Goal: Task Accomplishment & Management: Manage account settings

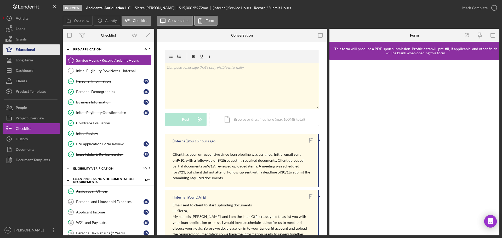
click at [46, 52] on button "Educational" at bounding box center [31, 49] width 57 height 10
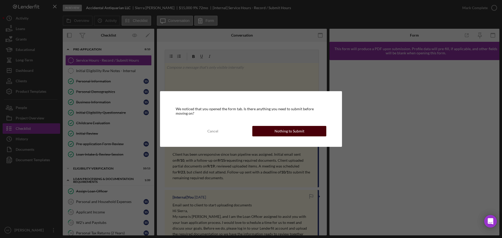
click at [280, 132] on div "Nothing to Submit" at bounding box center [289, 131] width 30 height 10
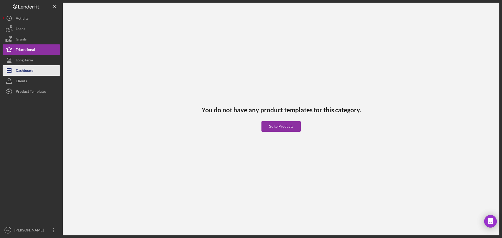
click at [37, 73] on button "Icon/Dashboard Dashboard" at bounding box center [31, 70] width 57 height 10
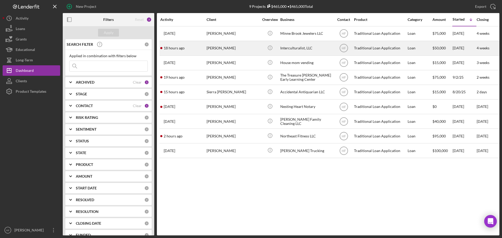
click at [239, 52] on div "[PERSON_NAME]" at bounding box center [232, 48] width 52 height 14
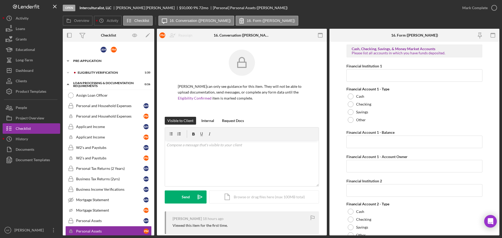
click at [105, 61] on div "Pre-Application" at bounding box center [110, 60] width 74 height 3
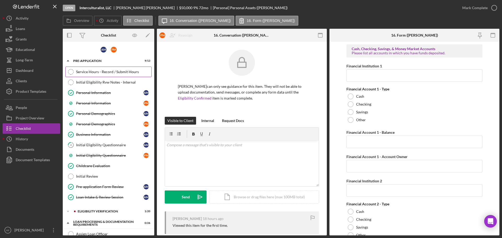
click at [110, 75] on link "Service Hours - Record / Submit Hours Service Hours - Record / Submit Hours" at bounding box center [108, 72] width 86 height 10
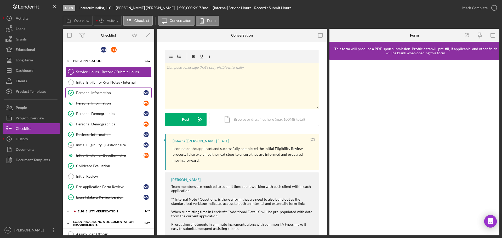
click at [78, 93] on div "Personal Information" at bounding box center [109, 93] width 67 height 4
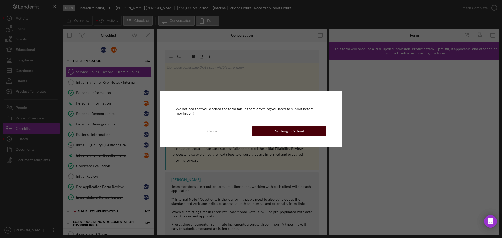
click at [285, 129] on div "Nothing to Submit" at bounding box center [289, 131] width 30 height 10
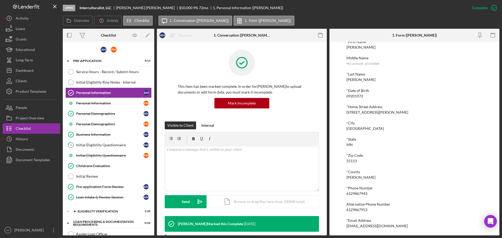
scroll to position [29, 0]
drag, startPoint x: 392, startPoint y: 224, endPoint x: 345, endPoint y: 223, distance: 47.1
click at [345, 223] on div "To edit this form you must mark this item incomplete *First Name [PERSON_NAME] …" at bounding box center [414, 139] width 170 height 194
copy div "[EMAIL_ADDRESS][DOMAIN_NAME]"
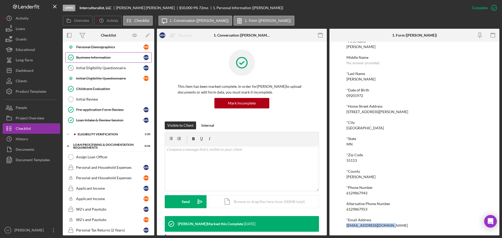
scroll to position [78, 0]
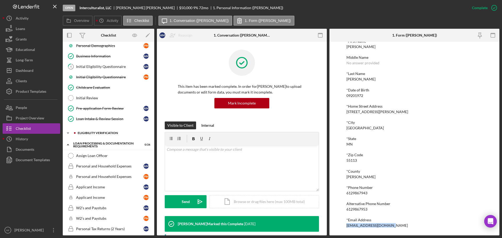
click at [112, 135] on div "Icon/Expander Eligibility Verification 1 / 20" at bounding box center [108, 133] width 91 height 10
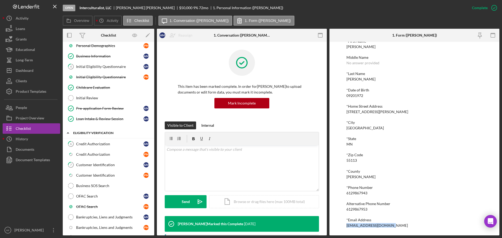
scroll to position [105, 0]
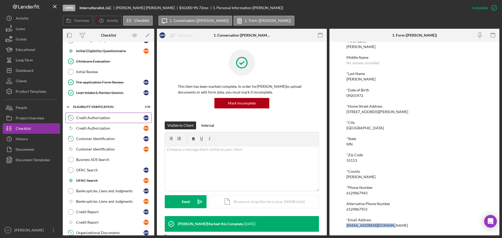
click at [127, 118] on div "Credit Authorization" at bounding box center [109, 118] width 67 height 4
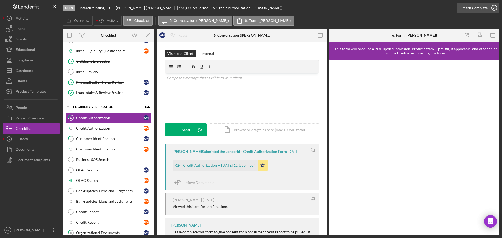
click at [474, 7] on div "Mark Complete" at bounding box center [474, 8] width 25 height 10
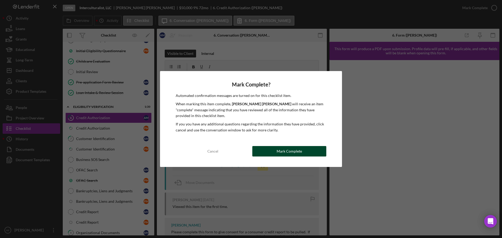
click at [310, 153] on button "Mark Complete" at bounding box center [289, 151] width 74 height 10
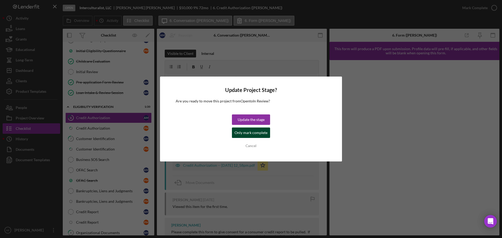
click at [256, 129] on div "Only mark complete" at bounding box center [250, 133] width 33 height 10
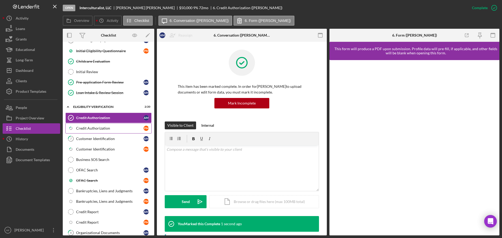
click at [103, 127] on div "Credit Authorization" at bounding box center [109, 128] width 67 height 4
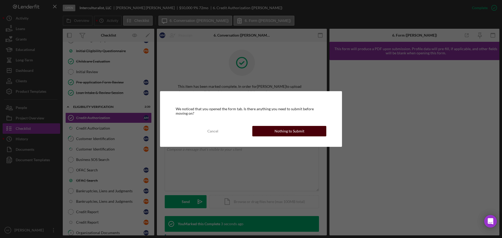
click at [266, 127] on button "Nothing to Submit" at bounding box center [289, 131] width 74 height 10
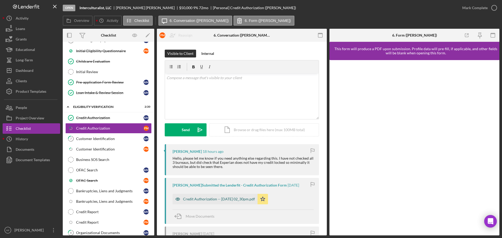
click at [230, 198] on div "Credit Authorization -- [DATE] 02_30pm.pdf" at bounding box center [219, 199] width 72 height 4
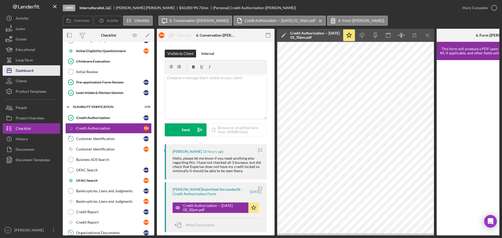
click at [26, 75] on div "Dashboard" at bounding box center [25, 71] width 18 height 12
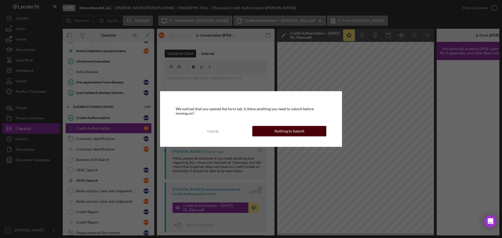
click at [280, 135] on div "Nothing to Submit" at bounding box center [289, 131] width 30 height 10
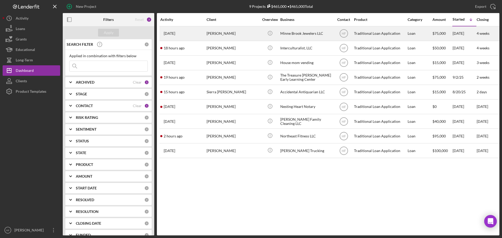
click at [224, 35] on div "[PERSON_NAME]" at bounding box center [232, 34] width 52 height 14
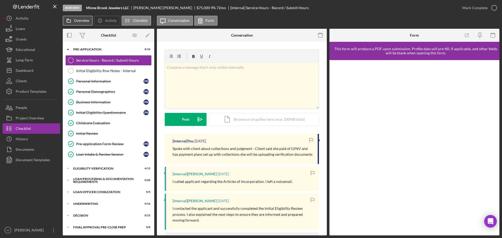
click at [78, 19] on label "Overview" at bounding box center [81, 21] width 15 height 4
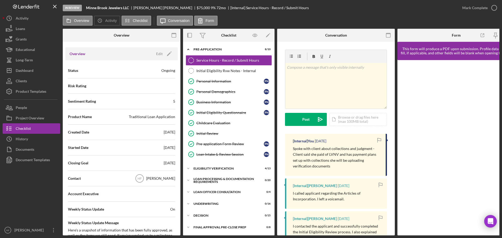
scroll to position [52, 0]
click at [158, 50] on div "Edit" at bounding box center [159, 52] width 7 height 8
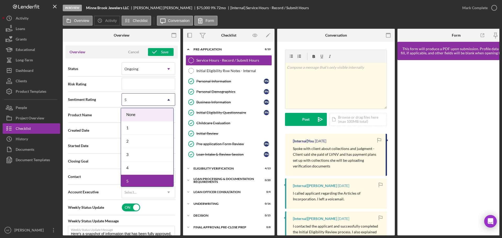
click at [166, 103] on icon "Icon/Dropdown Arrow" at bounding box center [168, 100] width 13 height 13
click at [159, 132] on div "1" at bounding box center [147, 128] width 52 height 13
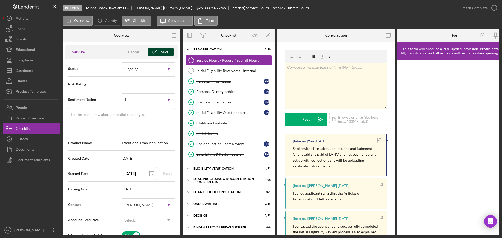
click at [163, 52] on div "Save" at bounding box center [164, 52] width 7 height 8
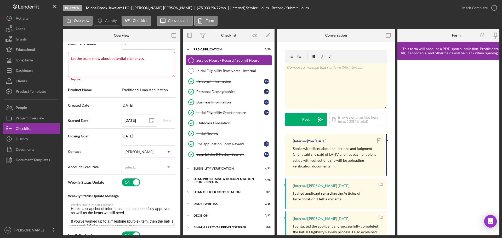
scroll to position [64, 0]
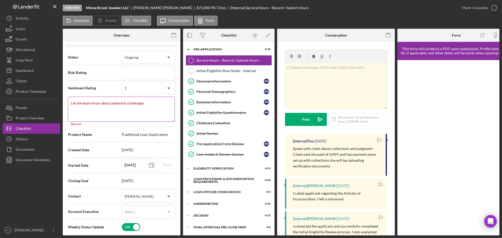
click at [116, 109] on textarea "Let the team know about potential challenges." at bounding box center [121, 109] width 107 height 25
type textarea "Here's a snapshot of information that has been fully approved, as well as the i…"
type textarea "c"
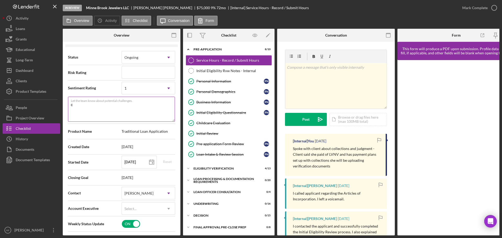
type textarea "Here's a snapshot of information that has been fully approved, as well as the i…"
type textarea "co"
type textarea "Here's a snapshot of information that has been fully approved, as well as the i…"
type textarea "col"
type textarea "Here's a snapshot of information that has been fully approved, as well as the i…"
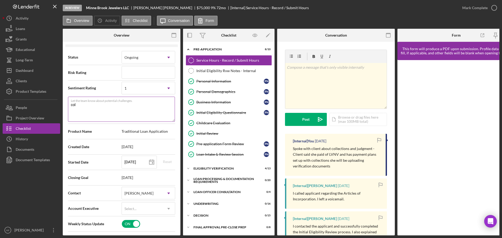
type textarea "coll"
type textarea "Here's a snapshot of information that has been fully approved, as well as the i…"
type textarea "colle"
type textarea "Here's a snapshot of information that has been fully approved, as well as the i…"
type textarea "collec"
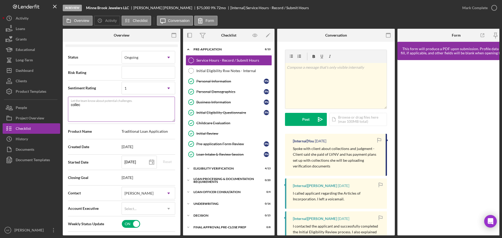
type textarea "Here's a snapshot of information that has been fully approved, as well as the i…"
type textarea "collect"
type textarea "Here's a snapshot of information that has been fully approved, as well as the i…"
type textarea "collecti"
type textarea "Here's a snapshot of information that has been fully approved, as well as the i…"
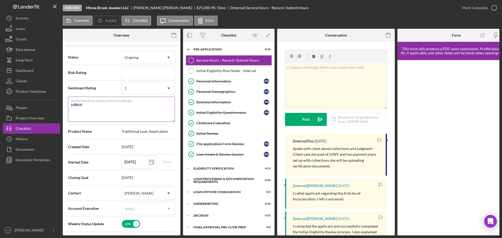
type textarea "collectio"
type textarea "Here's a snapshot of information that has been fully approved, as well as the i…"
type textarea "collection"
type textarea "Here's a snapshot of information that has been fully approved, as well as the i…"
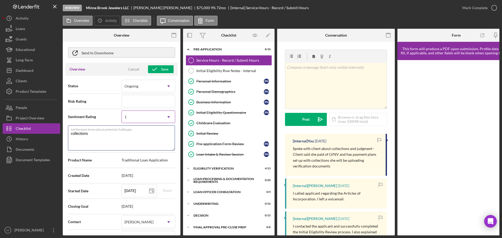
scroll to position [0, 0]
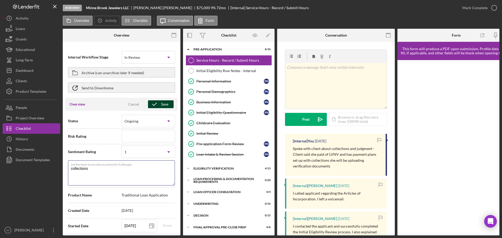
type textarea "collections"
click at [163, 104] on div "Save" at bounding box center [164, 104] width 7 height 8
type textarea "Here's a snapshot of information that has been fully approved, as well as the i…"
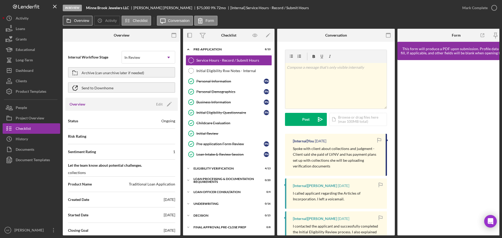
click at [83, 24] on button "Overview" at bounding box center [78, 21] width 30 height 10
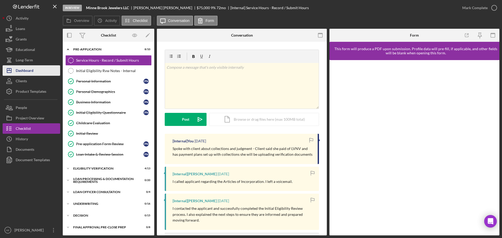
click at [44, 70] on button "Icon/Dashboard Dashboard" at bounding box center [31, 70] width 57 height 10
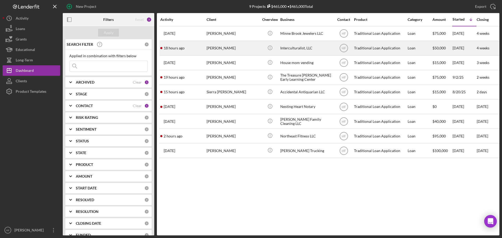
click at [239, 49] on div "[PERSON_NAME]" at bounding box center [232, 48] width 52 height 14
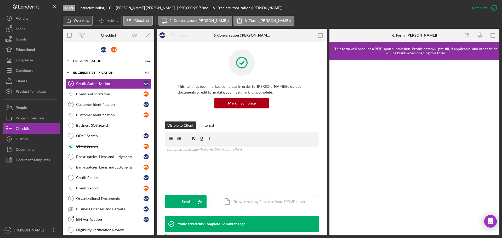
click at [79, 16] on button "Overview" at bounding box center [78, 21] width 30 height 10
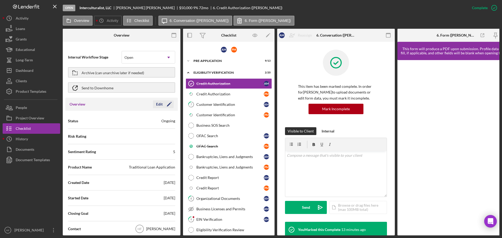
click at [160, 106] on div "Edit" at bounding box center [159, 104] width 7 height 8
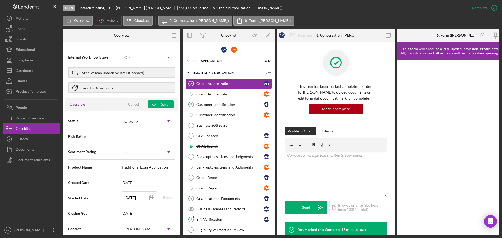
click at [164, 151] on icon "Icon/Dropdown Arrow" at bounding box center [168, 152] width 13 height 13
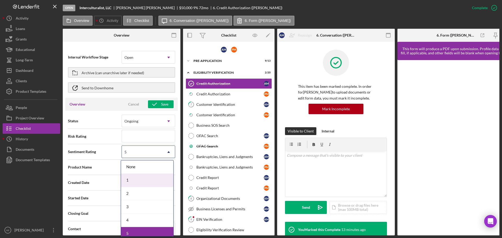
click at [145, 178] on div "1" at bounding box center [147, 180] width 52 height 13
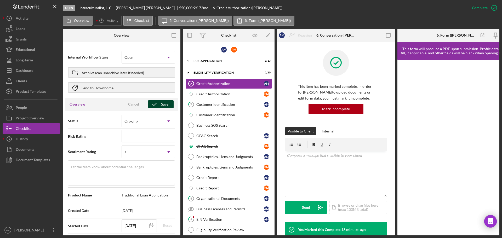
click at [161, 104] on div "Save" at bounding box center [164, 104] width 7 height 8
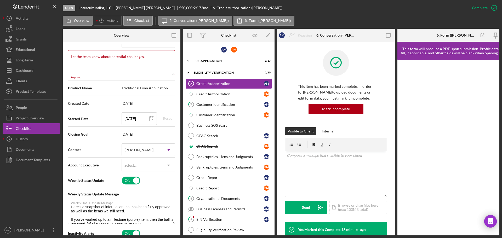
scroll to position [116, 0]
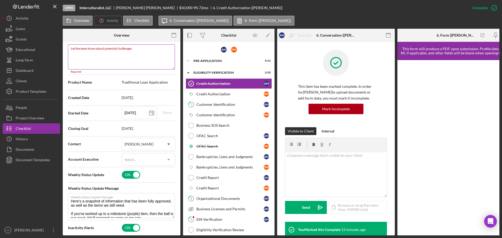
click at [143, 54] on textarea "Let the team know about potential challenges." at bounding box center [121, 56] width 107 height 25
type textarea "Here's a snapshot of information that has been fully approved, as well as the i…"
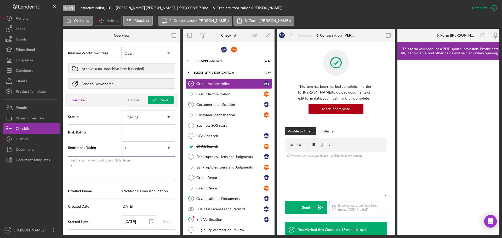
scroll to position [0, 0]
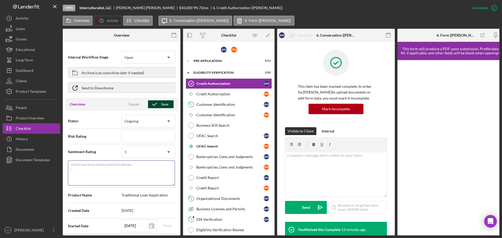
type textarea "."
click at [156, 101] on icon "button" at bounding box center [154, 104] width 13 height 13
type textarea "Here's a snapshot of information that has been fully approved, as well as the i…"
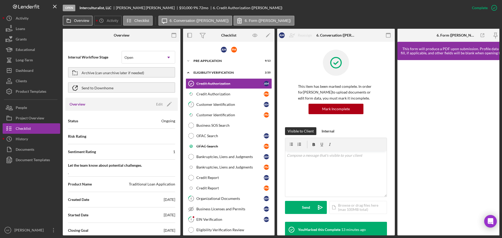
click at [79, 20] on label "Overview" at bounding box center [81, 21] width 15 height 4
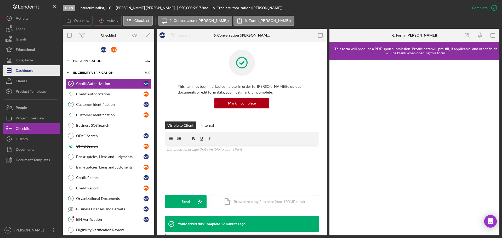
click at [37, 71] on button "Icon/Dashboard Dashboard" at bounding box center [31, 70] width 57 height 10
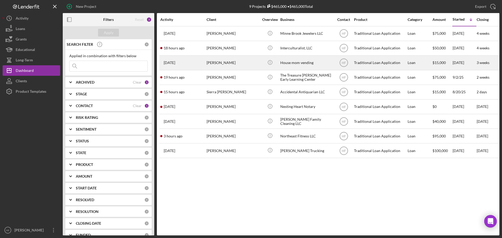
click at [242, 66] on div "[PERSON_NAME]" at bounding box center [232, 63] width 52 height 14
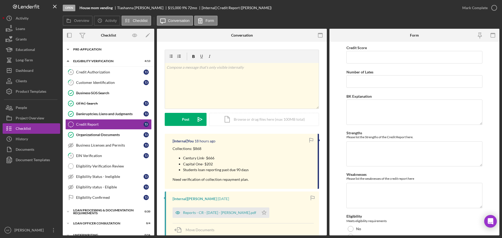
click at [82, 48] on div "Pre-Application" at bounding box center [110, 49] width 74 height 3
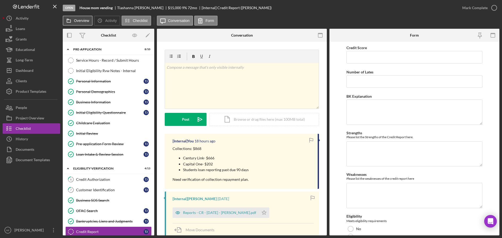
click at [72, 20] on icon at bounding box center [68, 20] width 10 height 10
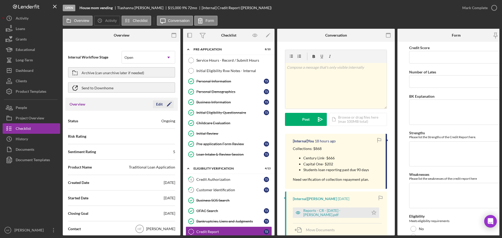
click at [159, 105] on div "Edit" at bounding box center [159, 104] width 7 height 8
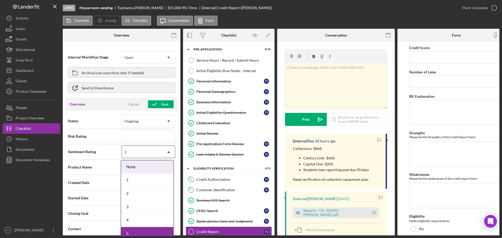
click at [149, 155] on div "5" at bounding box center [142, 152] width 41 height 12
click at [146, 183] on div "1" at bounding box center [147, 180] width 52 height 13
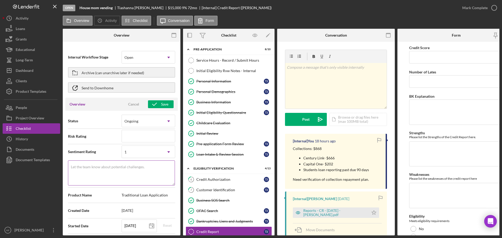
click at [135, 173] on textarea "Let the team know about potential challenges." at bounding box center [121, 172] width 107 height 25
type textarea "Here's a snapshot of information that has been fully approved, as well as the i…"
type textarea "."
click at [166, 108] on div "Overview Cancel Save" at bounding box center [121, 104] width 112 height 13
click at [166, 105] on div "Save" at bounding box center [164, 104] width 7 height 8
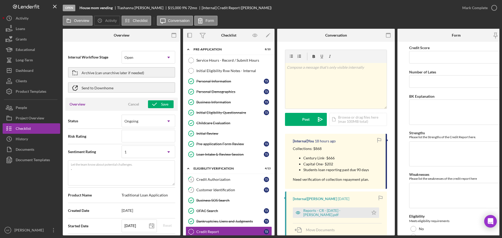
type textarea "Here's a snapshot of information that has been fully approved, as well as the i…"
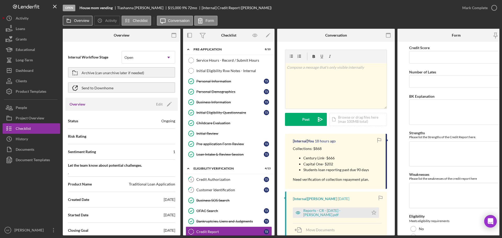
click at [80, 25] on button "Overview" at bounding box center [78, 21] width 30 height 10
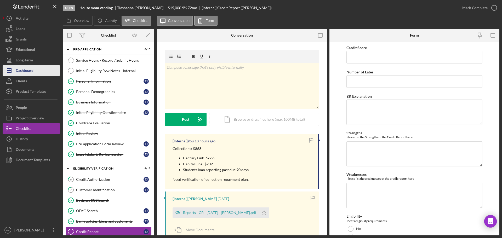
click at [27, 68] on div "Dashboard" at bounding box center [25, 71] width 18 height 12
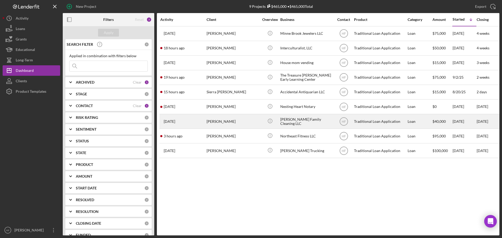
click at [232, 124] on div "[PERSON_NAME]" at bounding box center [232, 121] width 52 height 14
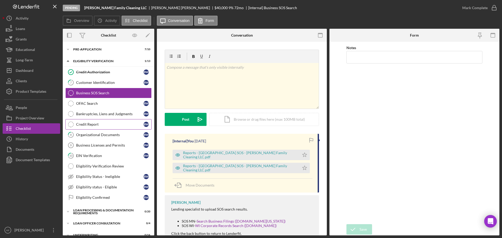
click at [104, 128] on link "Credit Report Credit Report B W" at bounding box center [108, 124] width 86 height 10
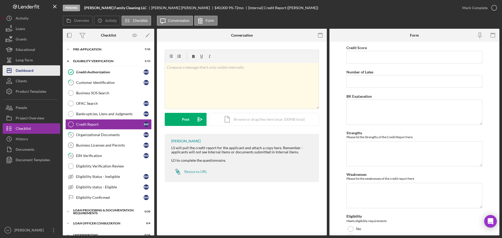
click at [40, 70] on button "Icon/Dashboard Dashboard" at bounding box center [31, 70] width 57 height 10
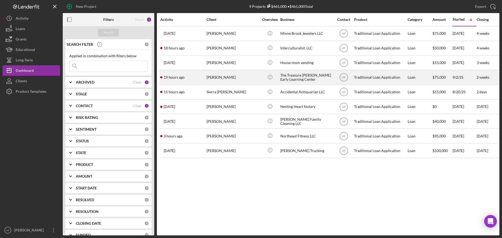
click at [204, 77] on div "19 hours ago [PERSON_NAME]" at bounding box center [183, 78] width 46 height 14
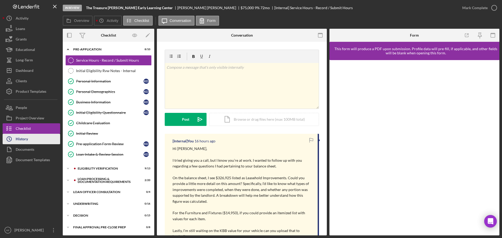
click at [30, 136] on button "Icon/History History" at bounding box center [31, 139] width 57 height 10
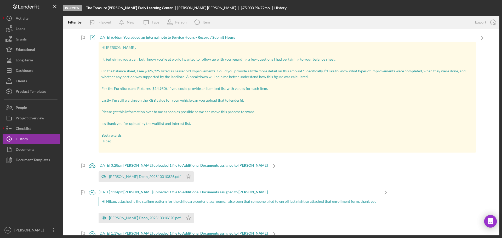
scroll to position [26, 0]
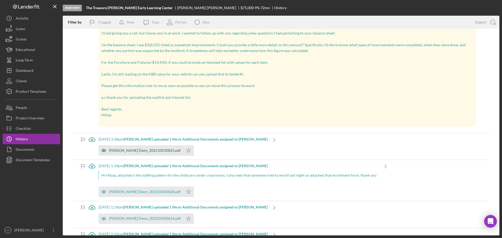
click at [141, 153] on div "[PERSON_NAME] Deon_202510010825.pdf" at bounding box center [145, 150] width 72 height 4
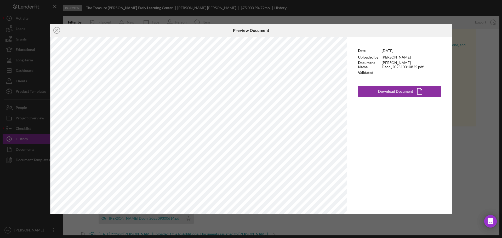
drag, startPoint x: 56, startPoint y: 31, endPoint x: 62, endPoint y: 36, distance: 7.8
click at [56, 31] on line at bounding box center [56, 30] width 3 height 3
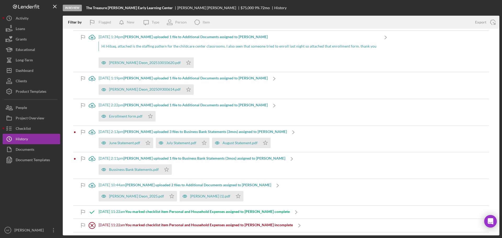
scroll to position [157, 0]
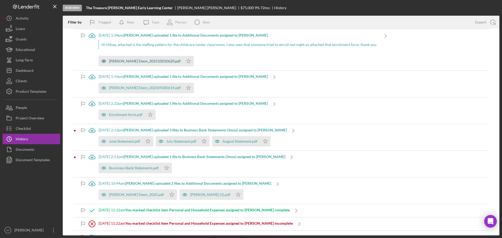
click at [141, 59] on div "[PERSON_NAME] Deon_202510010620.pdf" at bounding box center [145, 61] width 72 height 4
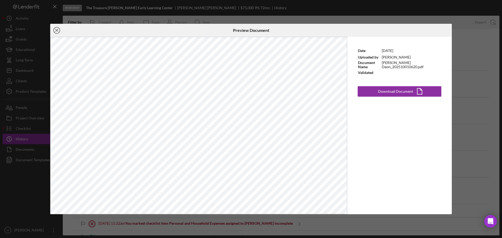
click at [56, 31] on line at bounding box center [56, 30] width 3 height 3
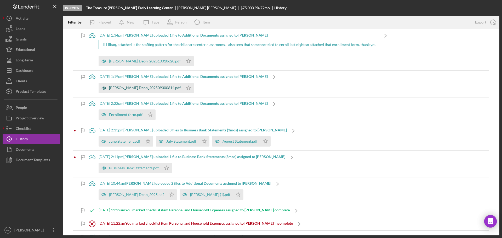
click at [125, 89] on div "[PERSON_NAME] Deon_202509300614.pdf" at bounding box center [145, 88] width 72 height 4
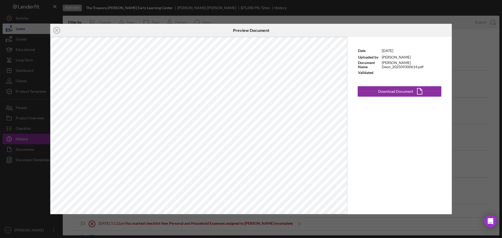
click at [59, 29] on circle at bounding box center [57, 30] width 6 height 6
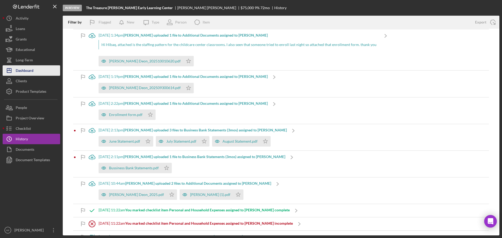
click at [57, 68] on button "Icon/Dashboard Dashboard" at bounding box center [31, 70] width 57 height 10
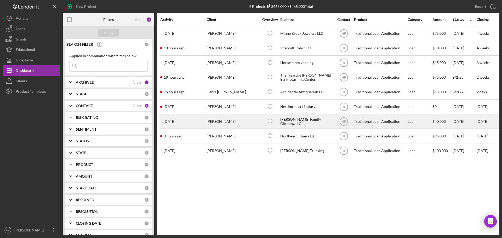
click at [199, 123] on div "[DATE] [PERSON_NAME]" at bounding box center [183, 121] width 46 height 14
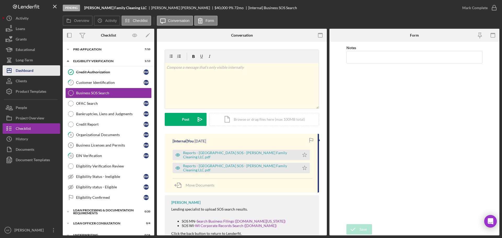
click at [43, 71] on button "Icon/Dashboard Dashboard" at bounding box center [31, 70] width 57 height 10
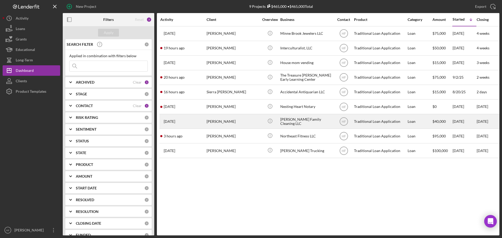
click at [210, 121] on div "[PERSON_NAME]" at bounding box center [232, 121] width 52 height 14
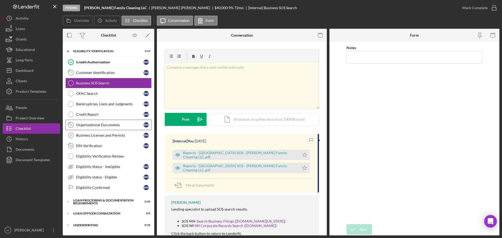
scroll to position [26, 0]
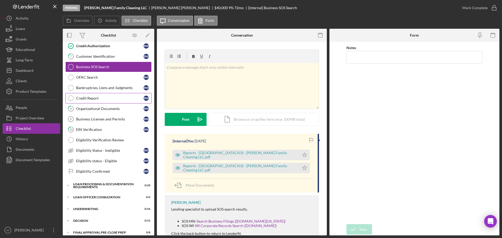
click at [111, 99] on div "Credit Report" at bounding box center [109, 98] width 67 height 4
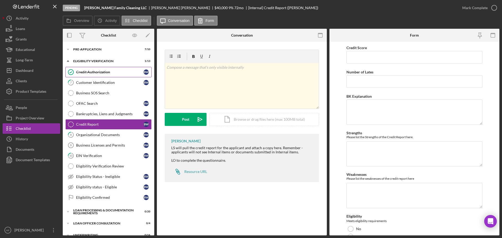
click at [107, 77] on link "Credit Authorization Credit Authorization B W" at bounding box center [108, 72] width 86 height 10
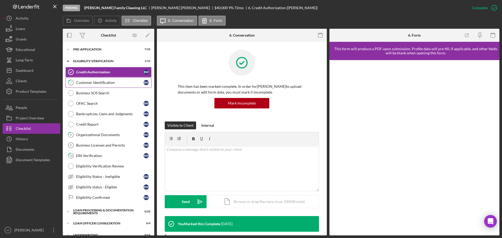
click at [106, 80] on div "Customer Identification" at bounding box center [109, 82] width 67 height 4
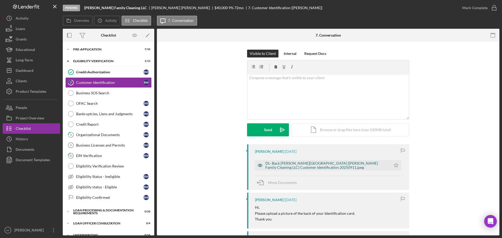
click at [312, 166] on div "DL- Back [PERSON_NAME][GEOGRAPHIC_DATA] ([PERSON_NAME] Family Cleaning LLC) Cus…" at bounding box center [326, 165] width 123 height 8
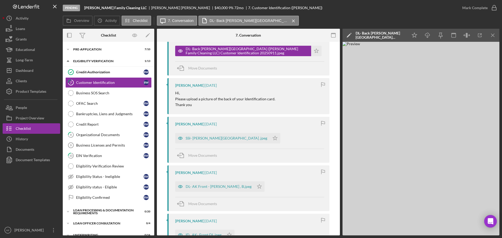
scroll to position [157, 0]
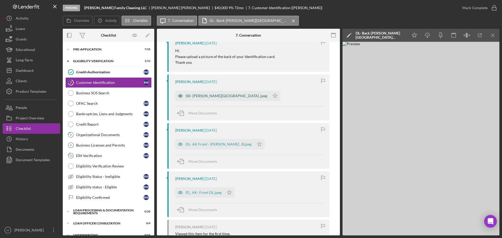
click at [226, 94] on div "SSI- [PERSON_NAME][GEOGRAPHIC_DATA] .jpeg" at bounding box center [227, 96] width 82 height 4
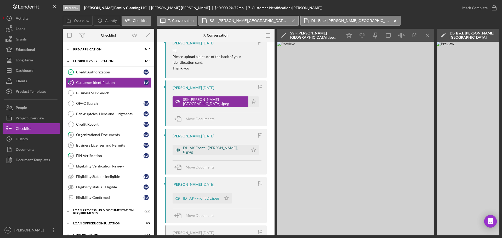
click at [216, 149] on div "DL- AK Front - [PERSON_NAME] , B.jpeg" at bounding box center [214, 150] width 63 height 8
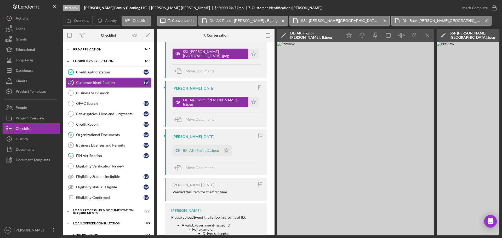
scroll to position [235, 0]
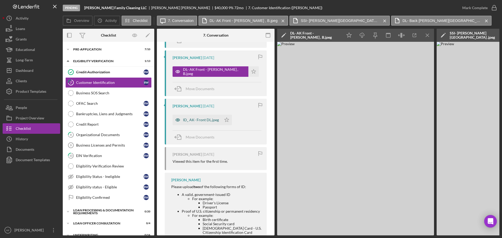
click at [189, 122] on div "ID_ AK- Front DL.jpeg" at bounding box center [201, 120] width 36 height 4
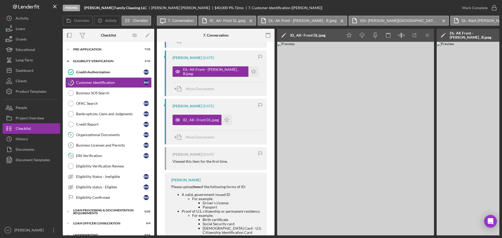
scroll to position [0, 0]
click at [105, 51] on div "Icon/Expander Pre-Application 7 / 10" at bounding box center [108, 49] width 91 height 10
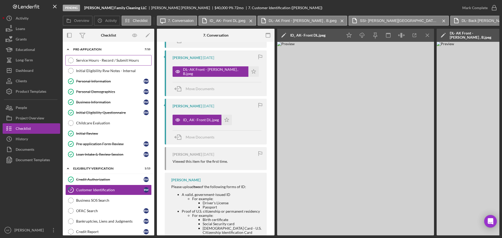
click at [108, 62] on div "Service Hours - Record / Submit Hours" at bounding box center [113, 60] width 75 height 4
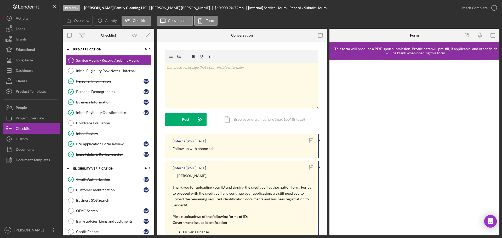
click at [209, 78] on div "v Color teal Color pink Remove color Add row above Add row below Add column bef…" at bounding box center [242, 86] width 154 height 46
click at [191, 82] on div "v Color teal Color pink Remove color Add row above Add row below Add column bef…" at bounding box center [242, 86] width 154 height 46
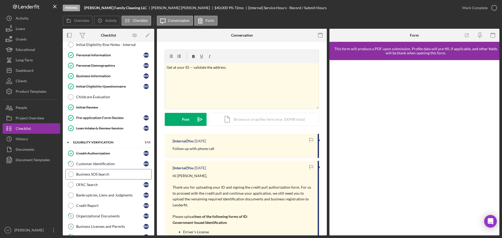
click at [103, 173] on div "Business SOS Search" at bounding box center [113, 174] width 75 height 4
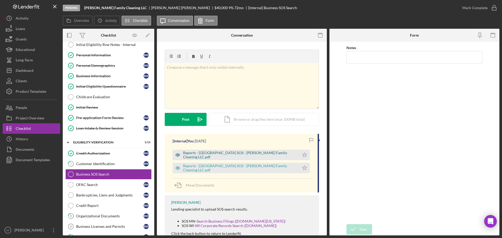
click at [247, 157] on div "Reports - [GEOGRAPHIC_DATA] SOS - [PERSON_NAME] Family Cleaning LLC.pdf" at bounding box center [240, 155] width 114 height 8
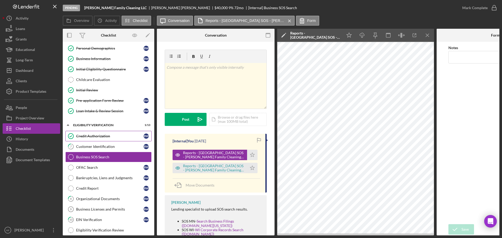
scroll to position [52, 0]
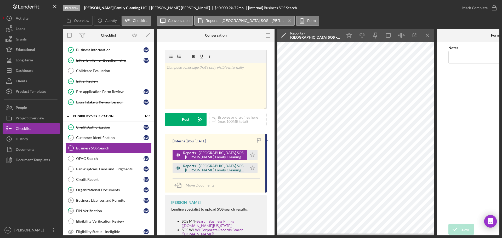
click at [201, 171] on div "Reports - [GEOGRAPHIC_DATA] SOS - [PERSON_NAME] Family Cleaning LLC.pdf" at bounding box center [213, 168] width 61 height 8
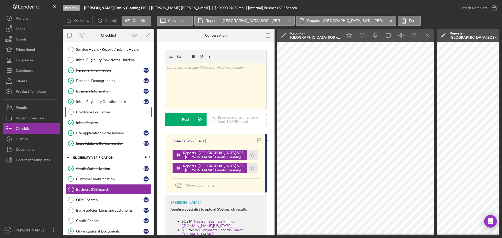
scroll to position [0, 0]
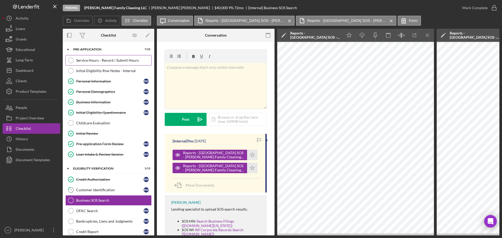
click at [126, 61] on div "Service Hours - Record / Submit Hours" at bounding box center [113, 60] width 75 height 4
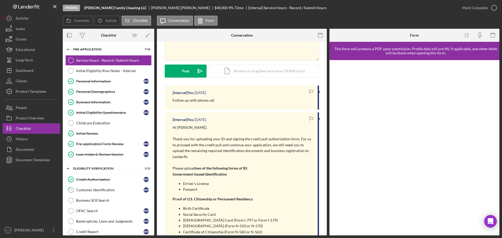
scroll to position [52, 0]
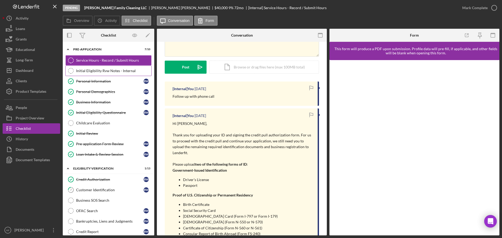
click at [107, 67] on link "Initial Eligibility Rvw Notes - Internal Initial Eligibility Rvw Notes - Intern…" at bounding box center [108, 71] width 86 height 10
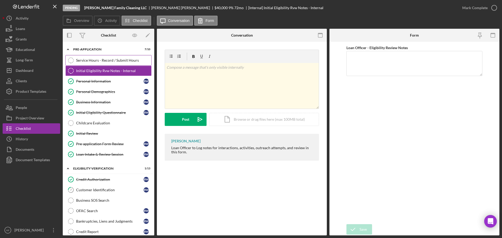
click at [108, 58] on div "Service Hours - Record / Submit Hours" at bounding box center [113, 60] width 75 height 4
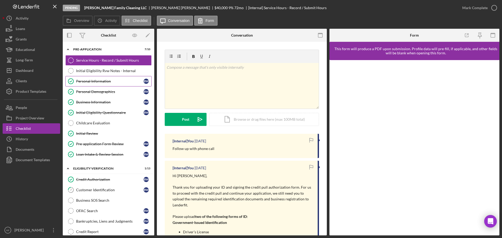
click at [119, 84] on link "Personal Information Personal Information B W" at bounding box center [108, 81] width 86 height 10
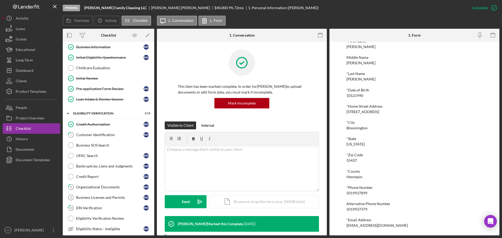
scroll to position [78, 0]
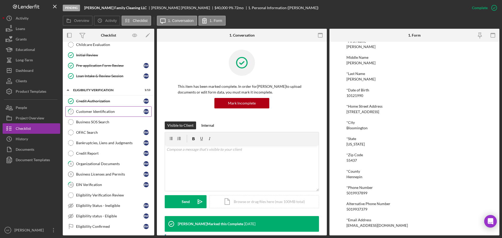
click at [123, 113] on div "Customer Identification" at bounding box center [109, 111] width 67 height 4
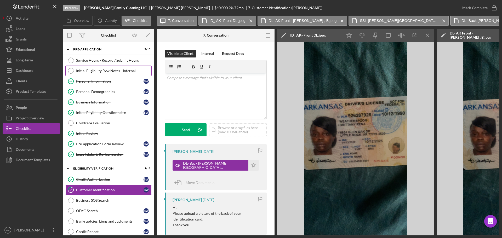
click at [112, 71] on div "Initial Eligibility Rvw Notes - Internal" at bounding box center [113, 71] width 75 height 4
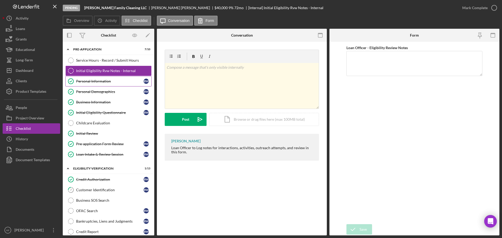
click at [124, 84] on link "Personal Information Personal Information B W" at bounding box center [108, 81] width 86 height 10
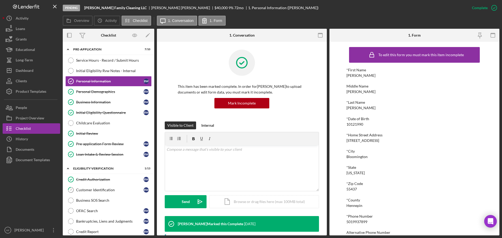
scroll to position [29, 0]
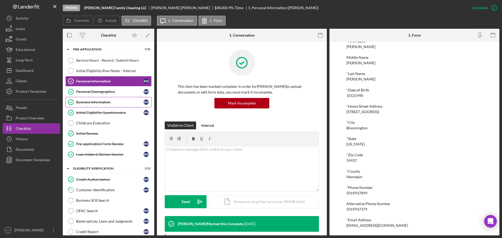
click at [102, 105] on link "Business Information Business Information B W" at bounding box center [108, 102] width 86 height 10
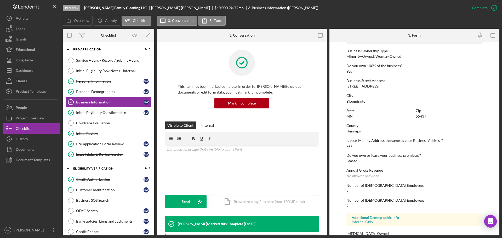
scroll to position [200, 0]
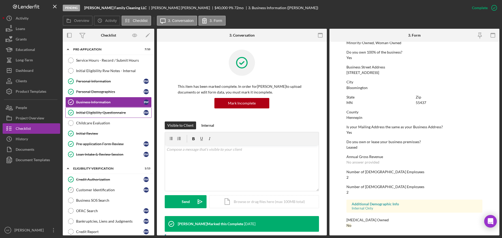
click at [125, 114] on div "Initial Eligibility Questionnaire" at bounding box center [109, 113] width 67 height 4
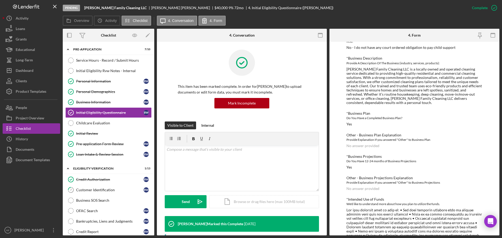
scroll to position [378, 0]
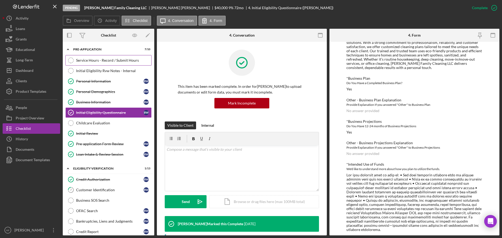
click at [110, 63] on link "Service Hours - Record / Submit Hours Service Hours - Record / Submit Hours" at bounding box center [108, 60] width 86 height 10
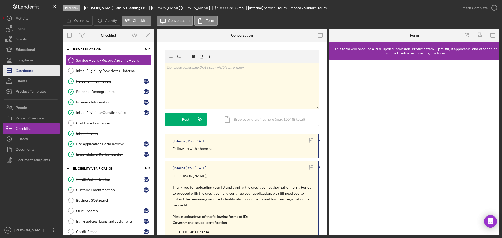
click at [22, 68] on div "Dashboard" at bounding box center [25, 71] width 18 height 12
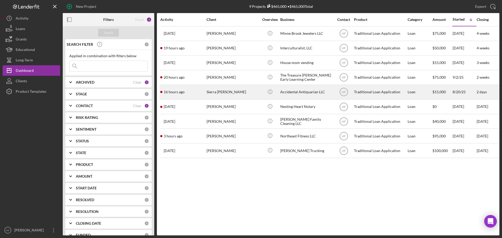
click at [206, 92] on div "16 hours ago Sierra [PERSON_NAME]" at bounding box center [183, 92] width 46 height 14
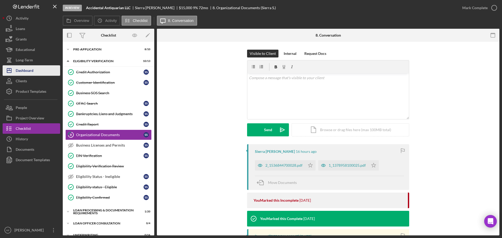
click at [30, 74] on div "Dashboard" at bounding box center [25, 71] width 18 height 12
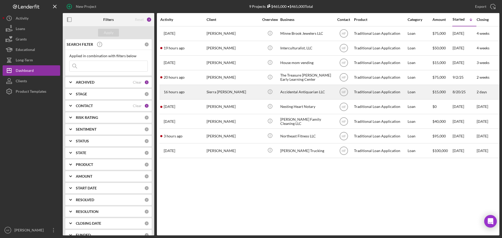
click at [212, 91] on div "Sierra [PERSON_NAME]" at bounding box center [232, 92] width 52 height 14
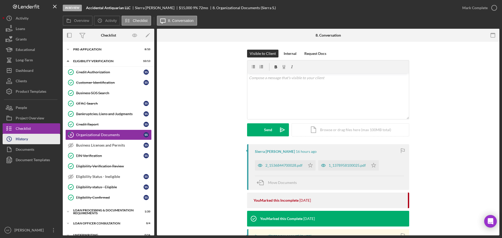
click at [46, 141] on button "Icon/History History" at bounding box center [31, 139] width 57 height 10
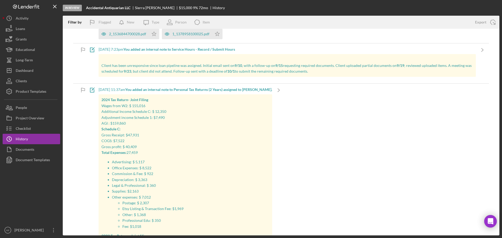
scroll to position [26, 0]
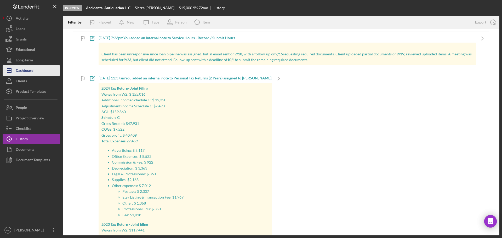
click at [31, 72] on div "Dashboard" at bounding box center [25, 71] width 18 height 12
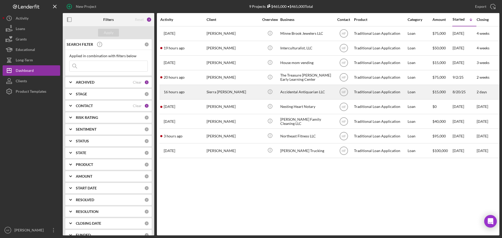
click at [243, 93] on div "Sierra [PERSON_NAME]" at bounding box center [232, 92] width 52 height 14
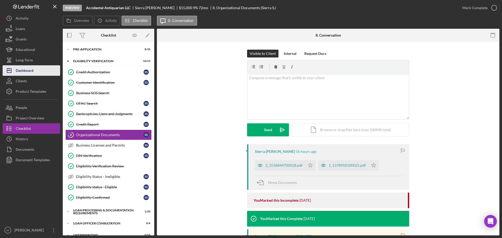
click at [30, 75] on div "Dashboard" at bounding box center [25, 71] width 18 height 12
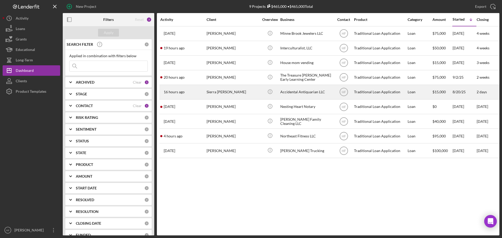
click at [243, 91] on div "Sierra [PERSON_NAME]" at bounding box center [232, 92] width 52 height 14
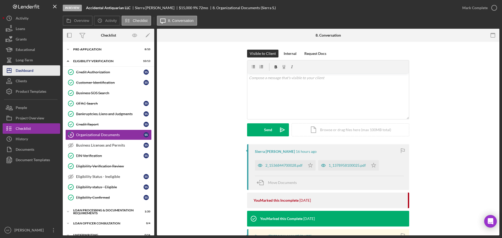
click at [33, 70] on div "Dashboard" at bounding box center [25, 71] width 18 height 12
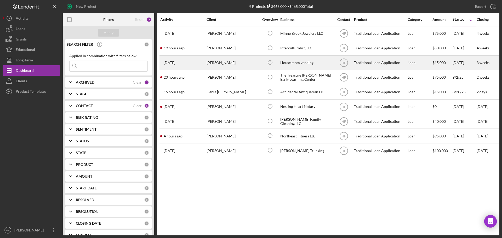
click at [230, 64] on div "[PERSON_NAME]" at bounding box center [232, 63] width 52 height 14
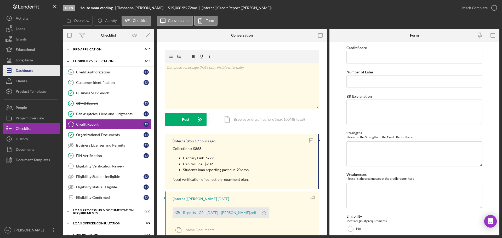
click at [33, 72] on div "Dashboard" at bounding box center [25, 71] width 18 height 12
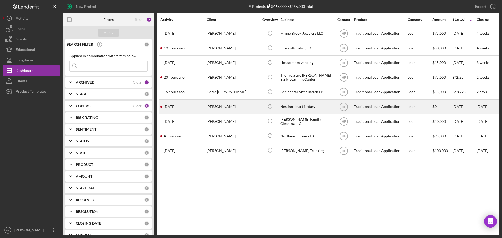
click at [238, 108] on div "[PERSON_NAME]" at bounding box center [232, 107] width 52 height 14
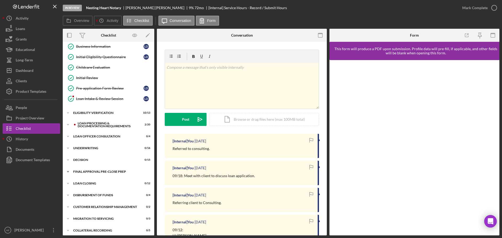
scroll to position [59, 0]
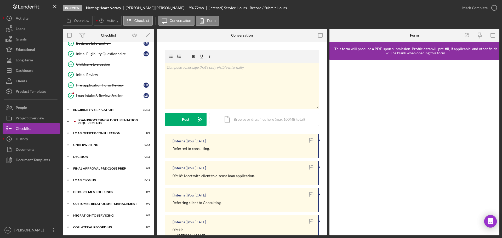
click at [88, 126] on div "Icon/Expander Loan Processing & Documentation Requirements 2 / 20" at bounding box center [108, 121] width 91 height 10
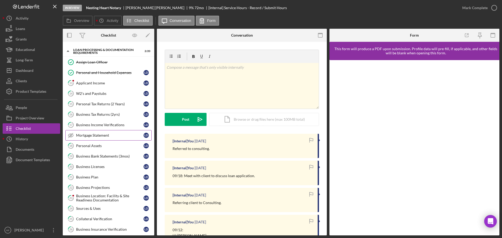
scroll to position [137, 0]
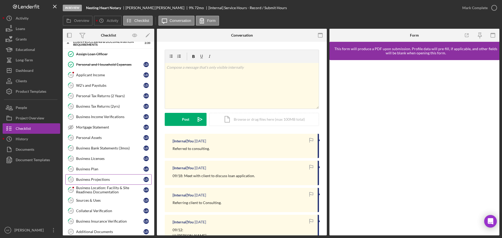
click at [101, 178] on div "Business Projections" at bounding box center [109, 179] width 67 height 4
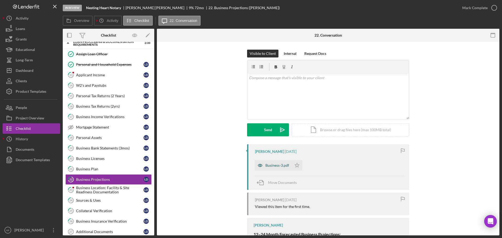
click at [278, 169] on div "Business-3.pdf" at bounding box center [273, 165] width 37 height 10
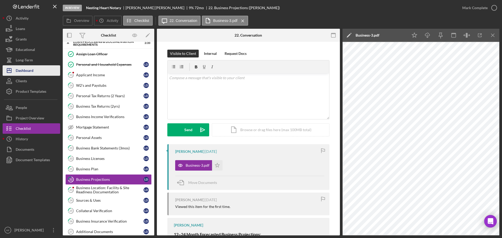
click at [37, 74] on button "Icon/Dashboard Dashboard" at bounding box center [31, 70] width 57 height 10
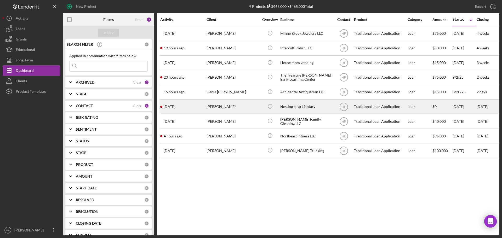
click at [241, 103] on div "[PERSON_NAME]" at bounding box center [232, 107] width 52 height 14
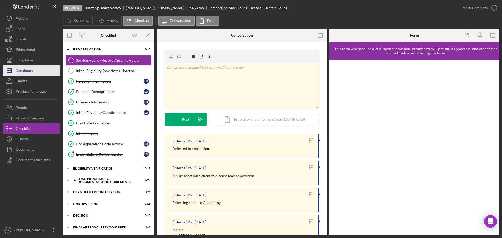
click at [38, 68] on button "Icon/Dashboard Dashboard" at bounding box center [31, 70] width 57 height 10
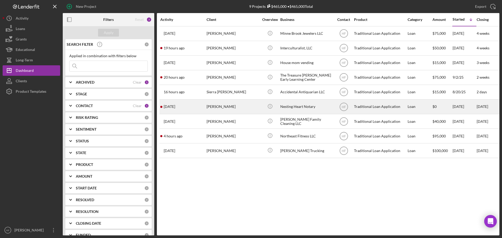
click at [196, 106] on div "[DATE] [PERSON_NAME]" at bounding box center [183, 107] width 46 height 14
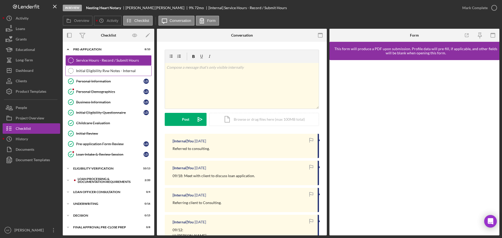
click at [82, 73] on link "Initial Eligibility Rvw Notes - Internal Initial Eligibility Rvw Notes - Intern…" at bounding box center [108, 71] width 86 height 10
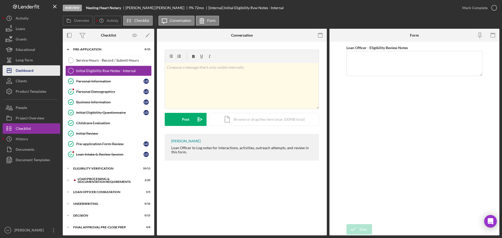
click at [36, 72] on button "Icon/Dashboard Dashboard" at bounding box center [31, 70] width 57 height 10
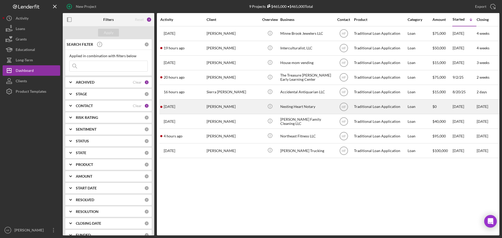
click at [244, 109] on div "[PERSON_NAME]" at bounding box center [232, 107] width 52 height 14
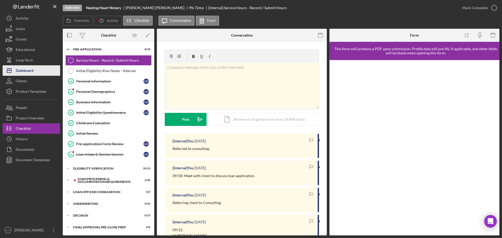
click at [17, 72] on div "Dashboard" at bounding box center [25, 71] width 18 height 12
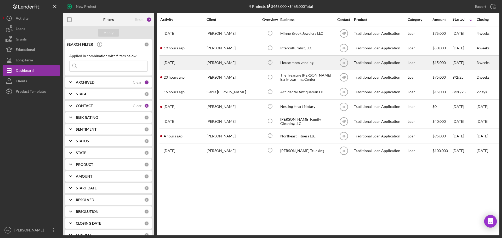
click at [220, 61] on div "[PERSON_NAME]" at bounding box center [232, 63] width 52 height 14
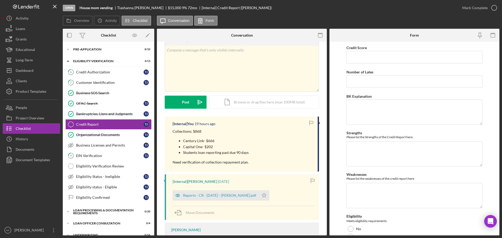
scroll to position [26, 0]
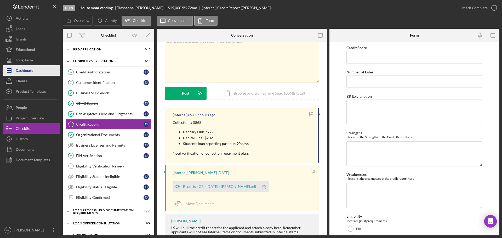
click at [36, 67] on button "Icon/Dashboard Dashboard" at bounding box center [31, 70] width 57 height 10
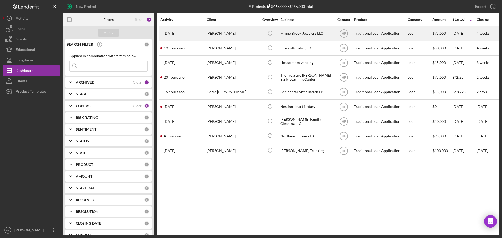
click at [207, 36] on div "[PERSON_NAME]" at bounding box center [232, 34] width 52 height 14
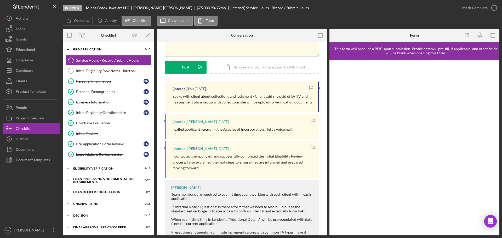
scroll to position [72, 0]
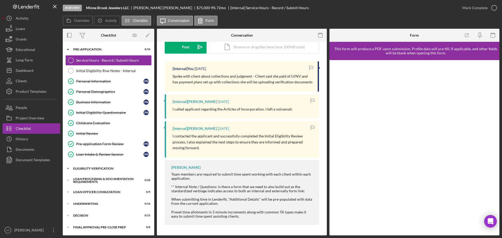
click at [99, 167] on div "Eligibility Verification" at bounding box center [110, 168] width 74 height 3
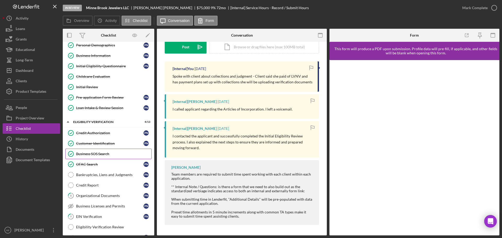
scroll to position [52, 0]
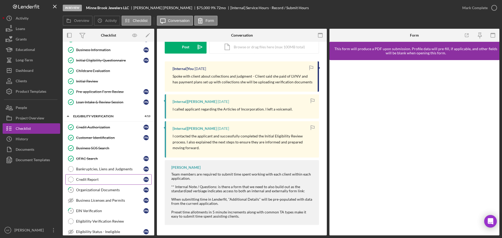
click at [97, 179] on div "Credit Report" at bounding box center [109, 179] width 67 height 4
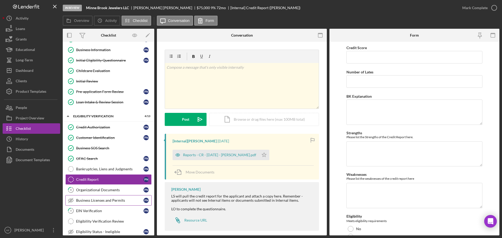
click at [102, 201] on div "Business Licenses and Permits" at bounding box center [109, 200] width 67 height 4
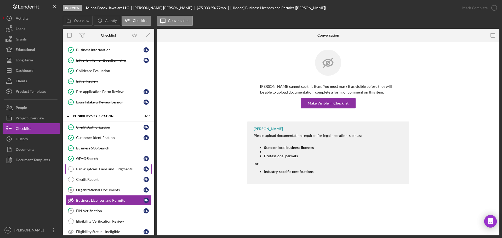
click at [111, 165] on link "Bankruptcies, Liens and Judgments Bankruptcies, Liens and Judgments P N" at bounding box center [108, 169] width 86 height 10
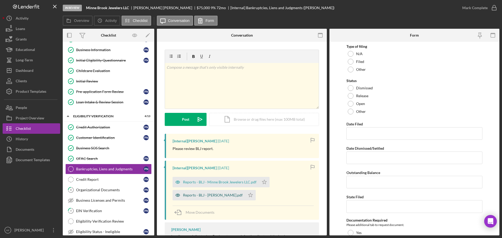
click at [211, 195] on div "Reports - BLJ - [PERSON_NAME].pdf" at bounding box center [213, 195] width 60 height 4
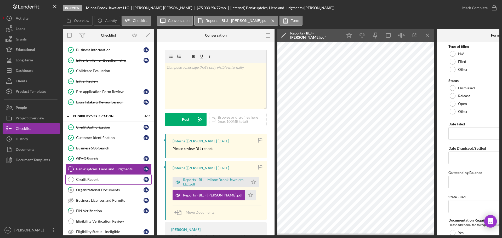
click at [99, 179] on div "Credit Report" at bounding box center [109, 179] width 67 height 4
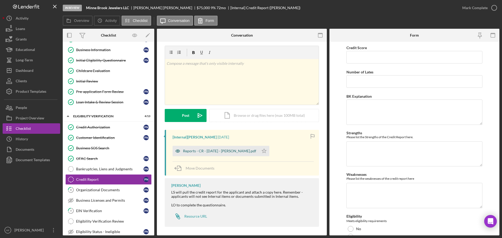
scroll to position [6, 0]
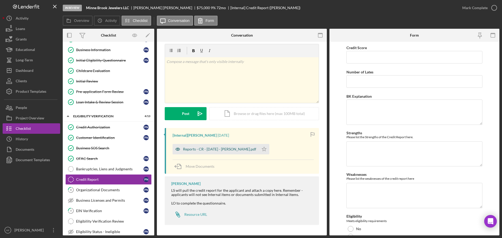
click at [212, 150] on div "Reports - CR - [DATE] - [PERSON_NAME].pdf" at bounding box center [219, 149] width 73 height 4
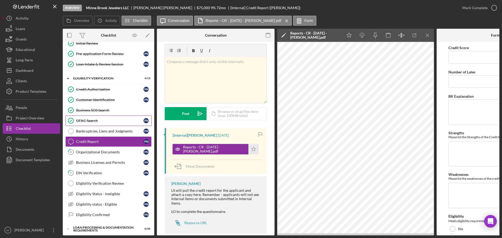
scroll to position [105, 0]
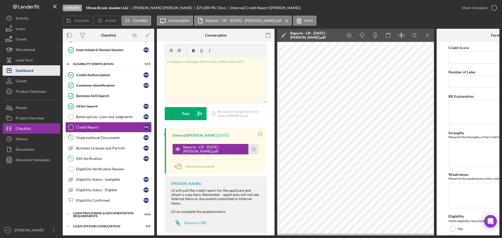
click at [21, 67] on div "Dashboard" at bounding box center [25, 71] width 18 height 12
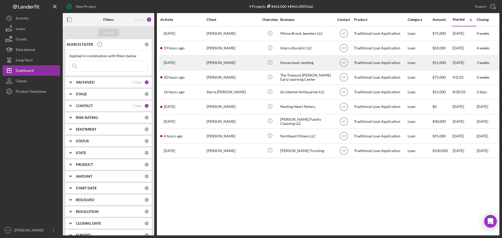
click at [249, 66] on div "[PERSON_NAME]" at bounding box center [232, 63] width 52 height 14
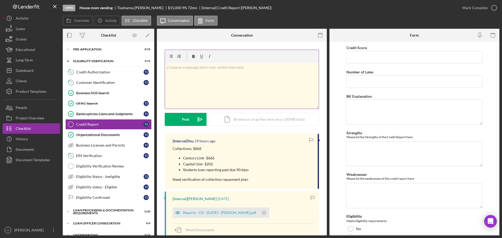
click at [240, 76] on div "v Color teal Color pink Remove color Add row above Add row below Add column bef…" at bounding box center [242, 86] width 154 height 46
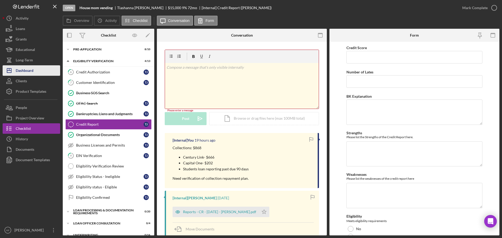
click at [31, 71] on div "Dashboard" at bounding box center [25, 71] width 18 height 12
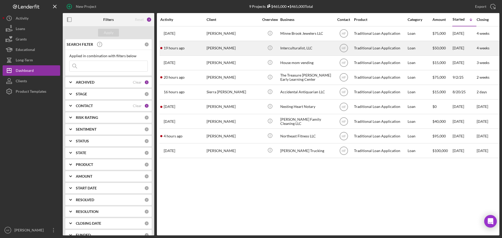
click at [228, 54] on div "[PERSON_NAME]" at bounding box center [232, 48] width 52 height 14
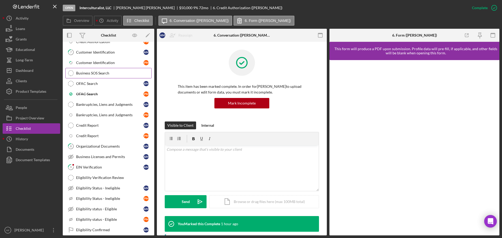
scroll to position [78, 0]
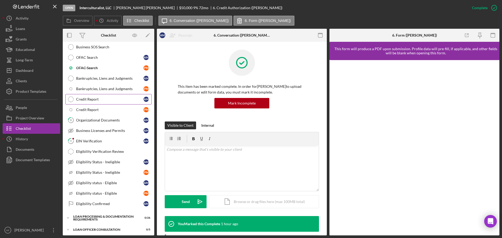
click at [117, 103] on link "Credit Report Credit Report A M" at bounding box center [108, 99] width 86 height 10
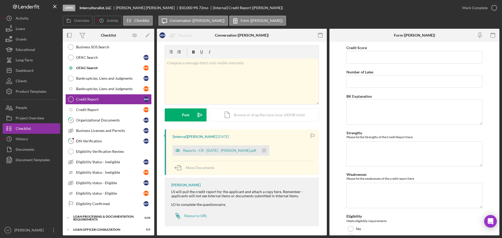
scroll to position [6, 0]
click at [215, 148] on div "Reports - CR - [DATE] - [PERSON_NAME].pdf" at bounding box center [219, 149] width 73 height 4
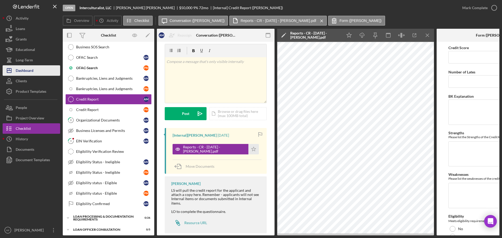
click at [36, 69] on button "Icon/Dashboard Dashboard" at bounding box center [31, 70] width 57 height 10
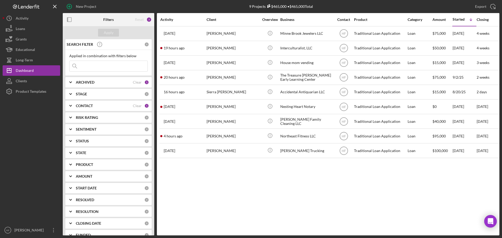
click at [80, 79] on div "ARCHIVED Clear 1" at bounding box center [112, 82] width 73 height 10
click at [80, 80] on div "ARCHIVED Clear 1" at bounding box center [112, 82] width 73 height 10
click at [87, 97] on div "STAGE 0" at bounding box center [112, 94] width 73 height 10
click at [87, 96] on div "STAGE" at bounding box center [110, 94] width 68 height 4
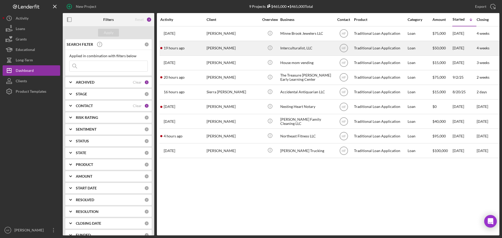
click at [193, 45] on div "19 hours ago [PERSON_NAME]" at bounding box center [183, 48] width 46 height 14
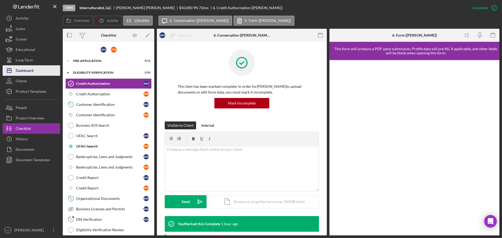
click at [36, 68] on button "Icon/Dashboard Dashboard" at bounding box center [31, 70] width 57 height 10
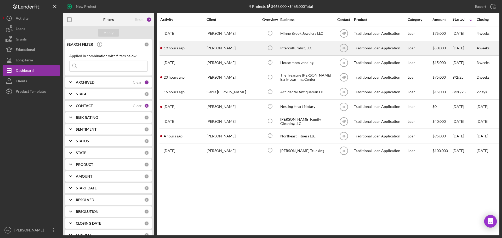
click at [189, 47] on div "19 hours ago [PERSON_NAME]" at bounding box center [183, 48] width 46 height 14
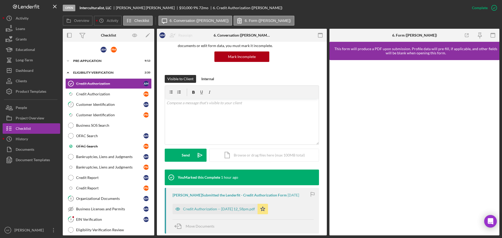
scroll to position [147, 0]
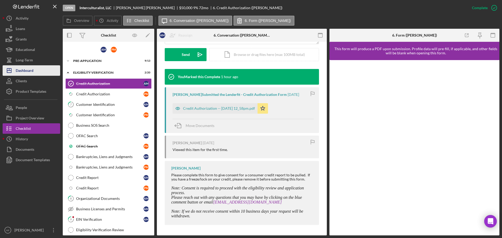
click at [32, 67] on div "Dashboard" at bounding box center [25, 71] width 18 height 12
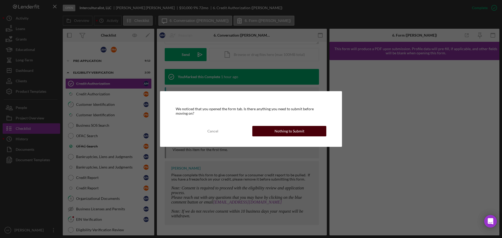
click at [268, 131] on button "Nothing to Submit" at bounding box center [289, 131] width 74 height 10
